Goal: Task Accomplishment & Management: Manage account settings

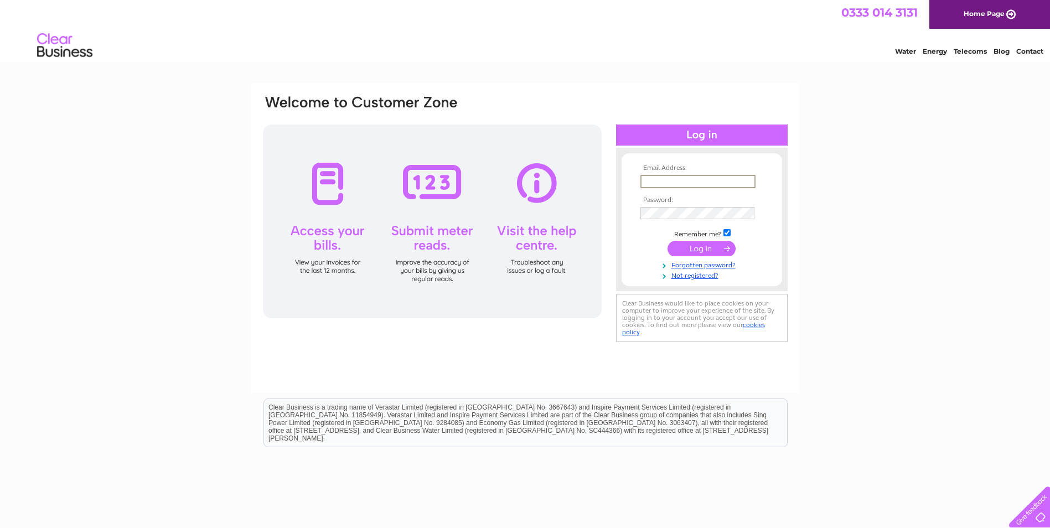
click at [663, 180] on input "text" at bounding box center [697, 181] width 115 height 13
type input "elaine@hfmoir.com"
click at [677, 220] on tbody "Email Address: elaine@hfmoir.com Password: Remember me?" at bounding box center [701, 221] width 128 height 115
click at [697, 248] on input "submit" at bounding box center [701, 247] width 68 height 15
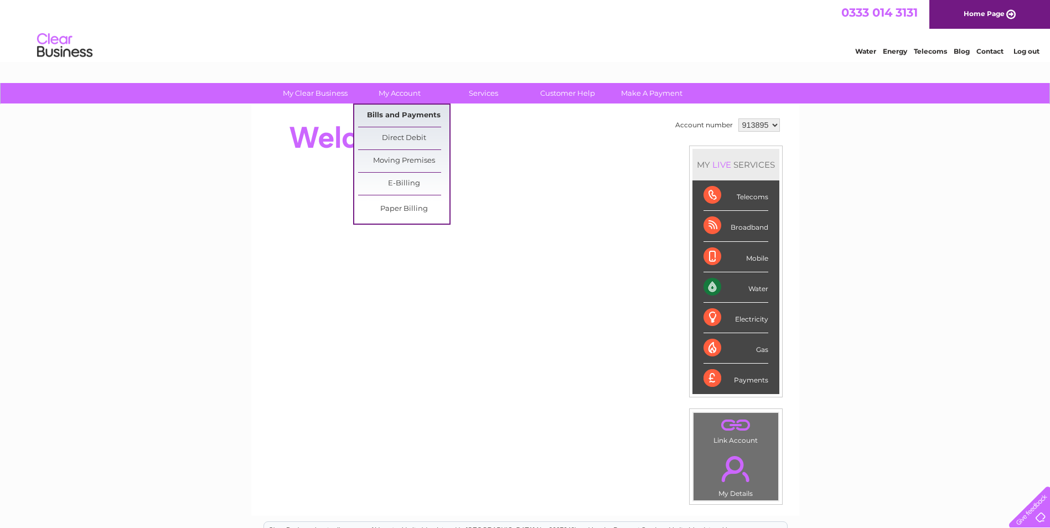
click at [393, 112] on link "Bills and Payments" at bounding box center [403, 116] width 91 height 22
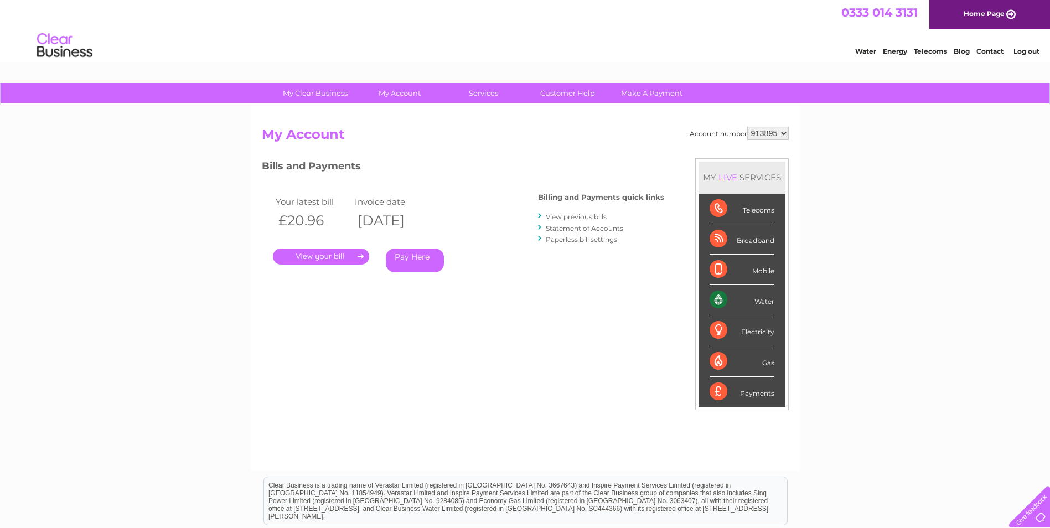
click at [342, 257] on link "." at bounding box center [321, 256] width 96 height 16
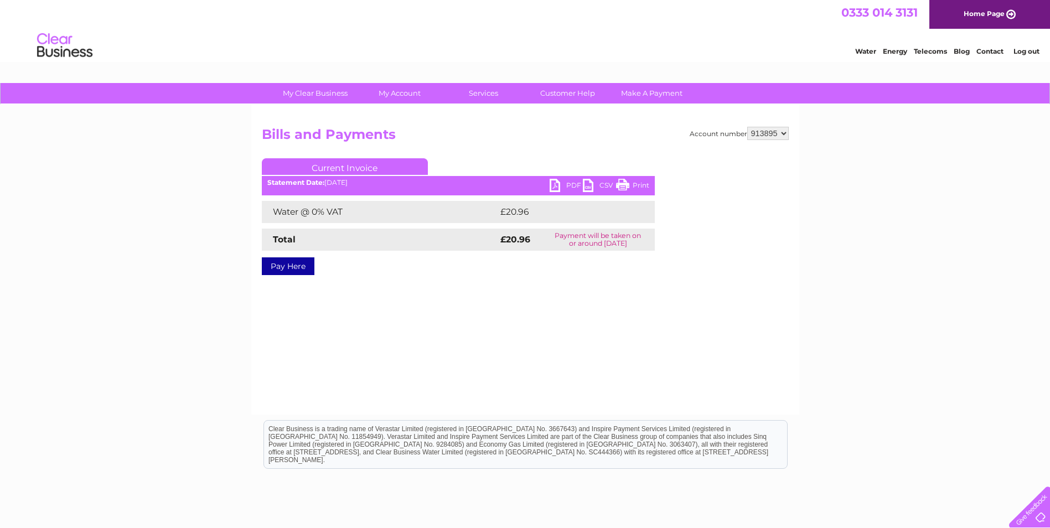
click at [550, 184] on link "PDF" at bounding box center [565, 187] width 33 height 16
click at [553, 184] on link "PDF" at bounding box center [565, 187] width 33 height 16
click at [1015, 53] on link "Log out" at bounding box center [1026, 51] width 26 height 8
